Goal: Information Seeking & Learning: Understand process/instructions

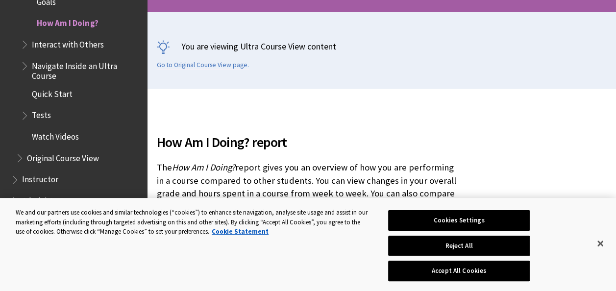
scroll to position [196, 0]
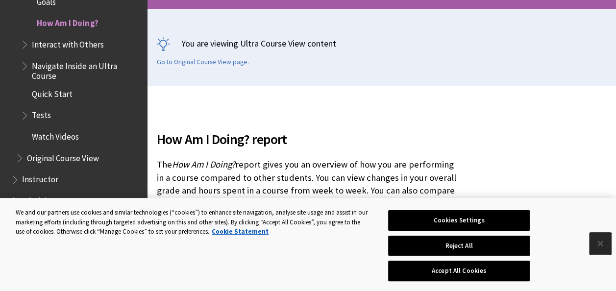
click at [607, 244] on button "Close" at bounding box center [601, 244] width 22 height 22
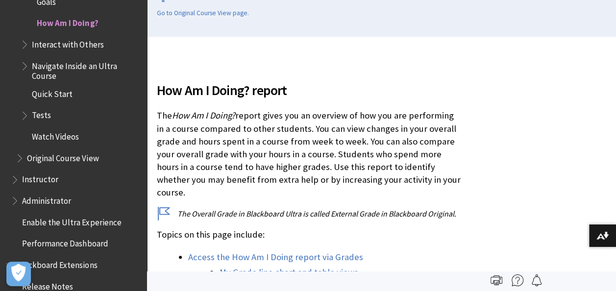
scroll to position [49, 0]
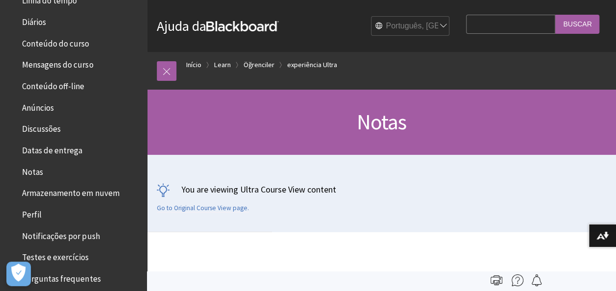
scroll to position [245, 0]
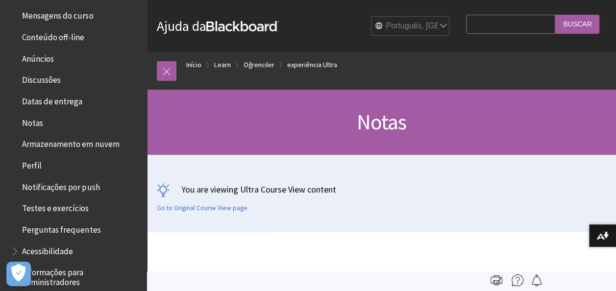
click at [39, 124] on span "Notas" at bounding box center [32, 121] width 21 height 13
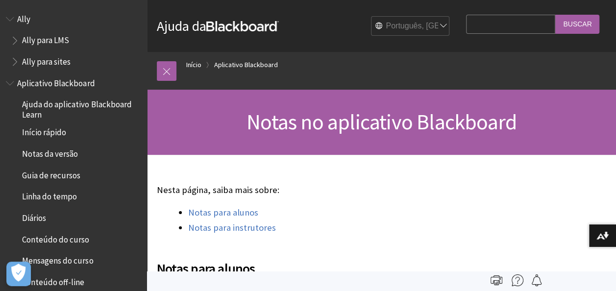
scroll to position [345, 0]
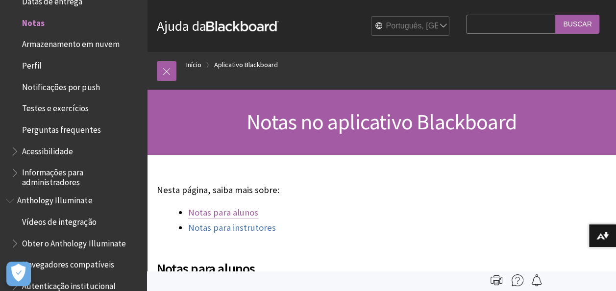
click at [228, 214] on link "Notas para alunos" at bounding box center [223, 213] width 70 height 12
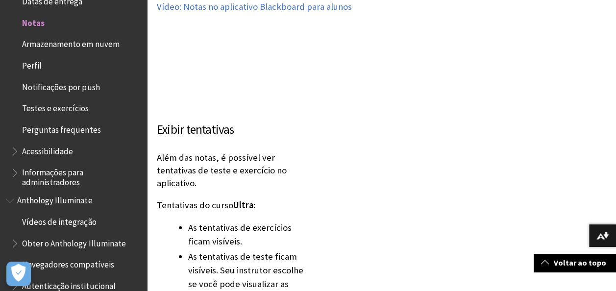
scroll to position [1765, 0]
